Goal: Task Accomplishment & Management: Manage account settings

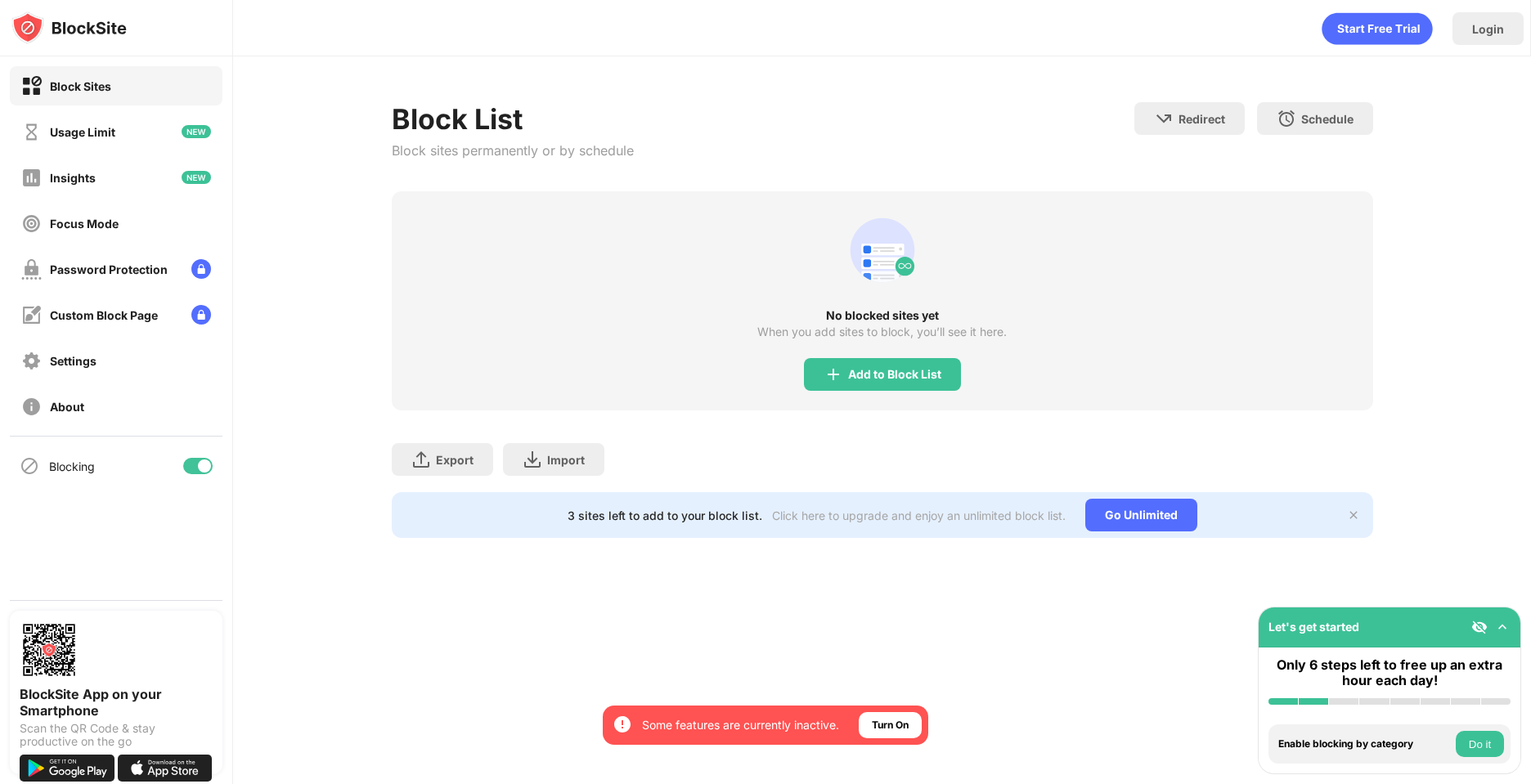
click at [929, 76] on div "Block List Block sites permanently or by schedule Redirect Choose a site to be …" at bounding box center [881, 319] width 1298 height 528
